Goal: Find specific page/section: Find specific page/section

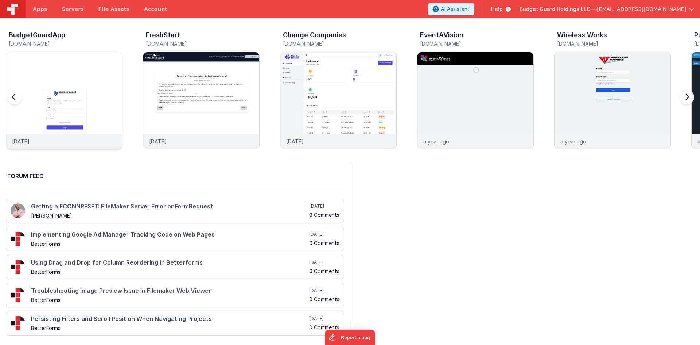
click at [110, 66] on img at bounding box center [64, 110] width 116 height 116
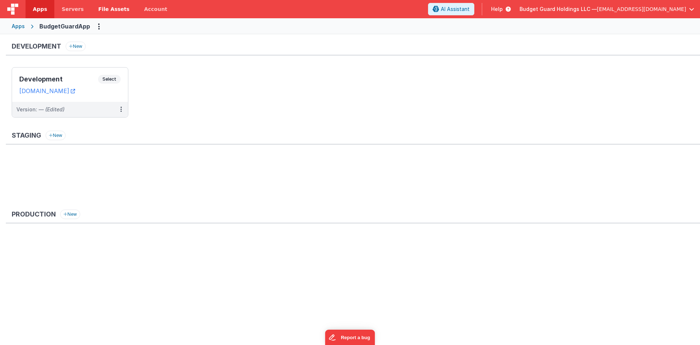
drag, startPoint x: 71, startPoint y: 80, endPoint x: 122, endPoint y: 7, distance: 89.2
click at [71, 80] on h3 "Development" at bounding box center [58, 78] width 79 height 7
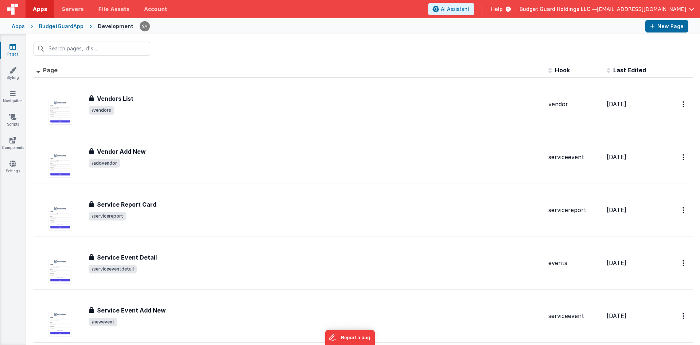
click at [191, 59] on div at bounding box center [363, 48] width 674 height 28
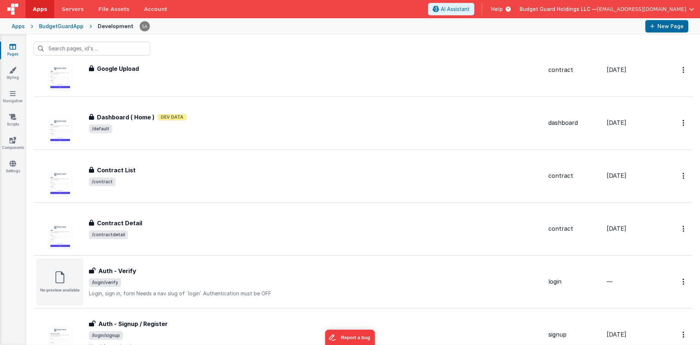
scroll to position [365, 0]
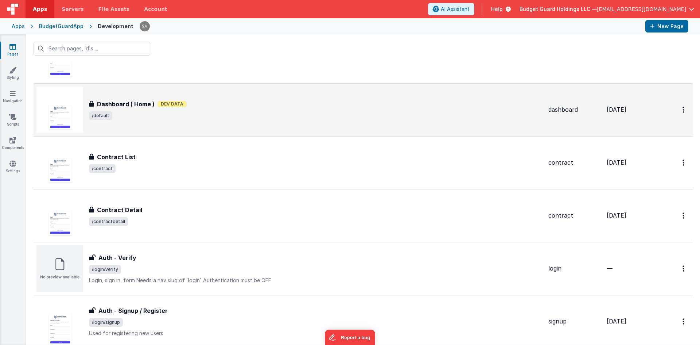
click at [215, 113] on span "/default" at bounding box center [316, 115] width 454 height 9
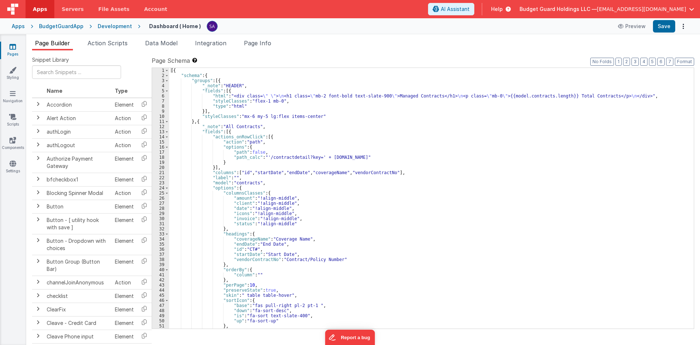
click at [163, 28] on h4 "Dashboard ( Home )" at bounding box center [175, 25] width 52 height 5
click at [190, 27] on h4 "Dashboard ( Home )" at bounding box center [175, 25] width 52 height 5
click at [106, 27] on div "Development" at bounding box center [115, 26] width 34 height 7
